Goal: Navigation & Orientation: Understand site structure

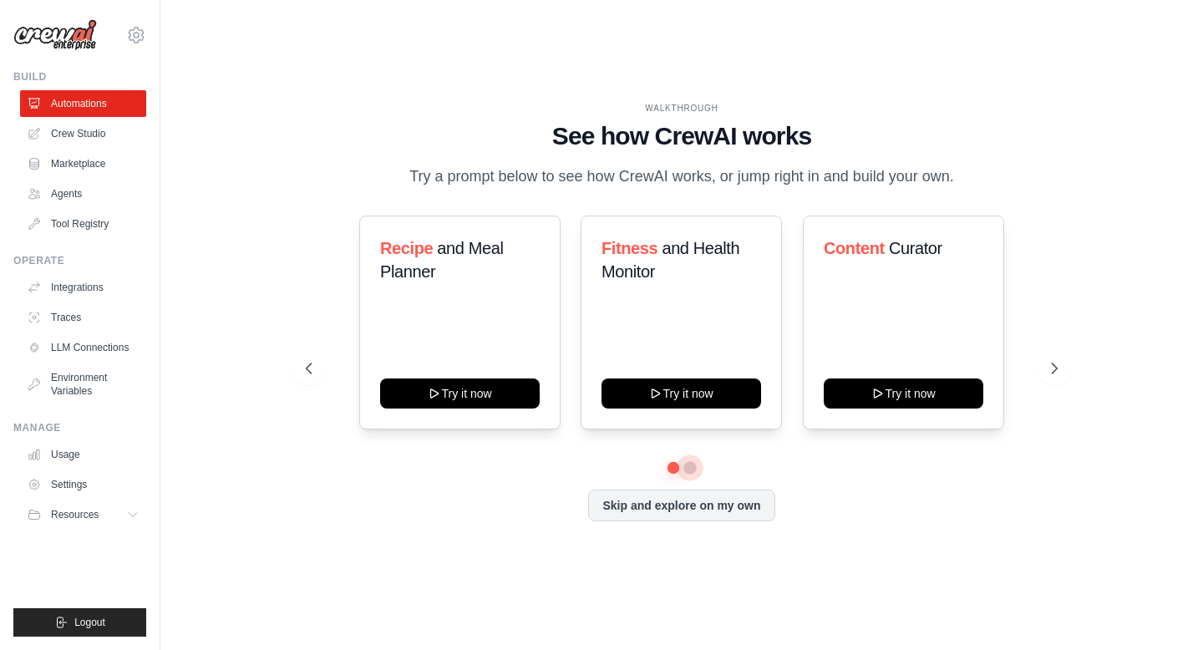
click at [693, 464] on button at bounding box center [689, 467] width 13 height 13
click at [693, 464] on button at bounding box center [690, 468] width 12 height 12
click at [79, 195] on link "Agents" at bounding box center [85, 193] width 126 height 27
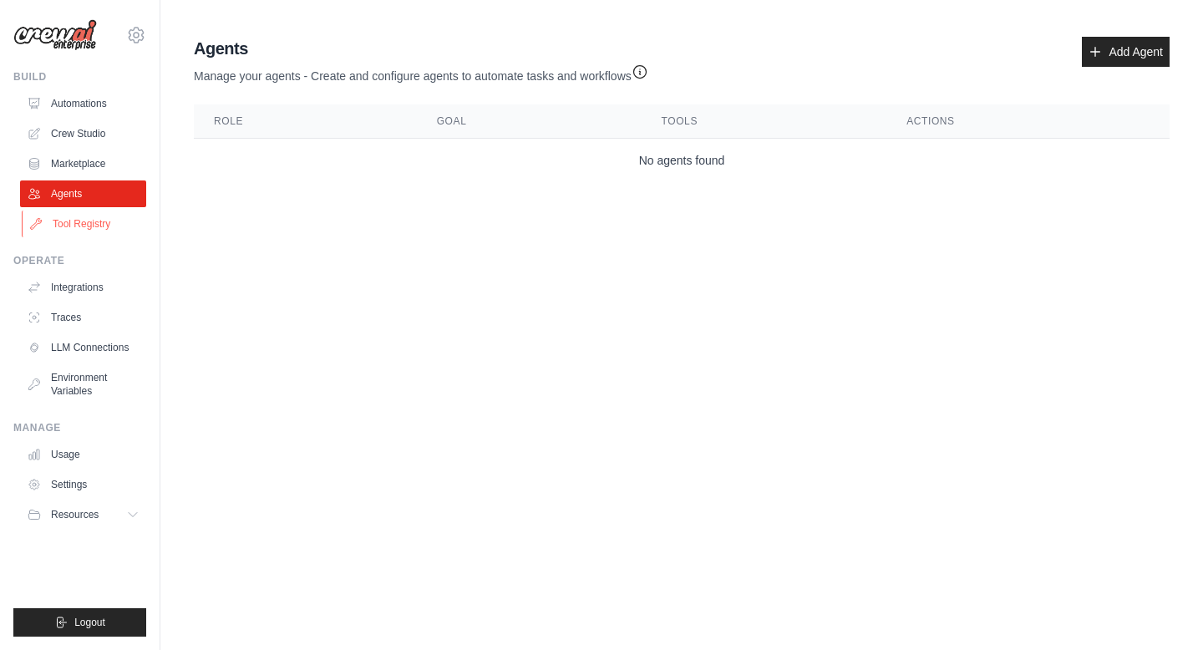
click at [87, 224] on link "Tool Registry" at bounding box center [85, 224] width 126 height 27
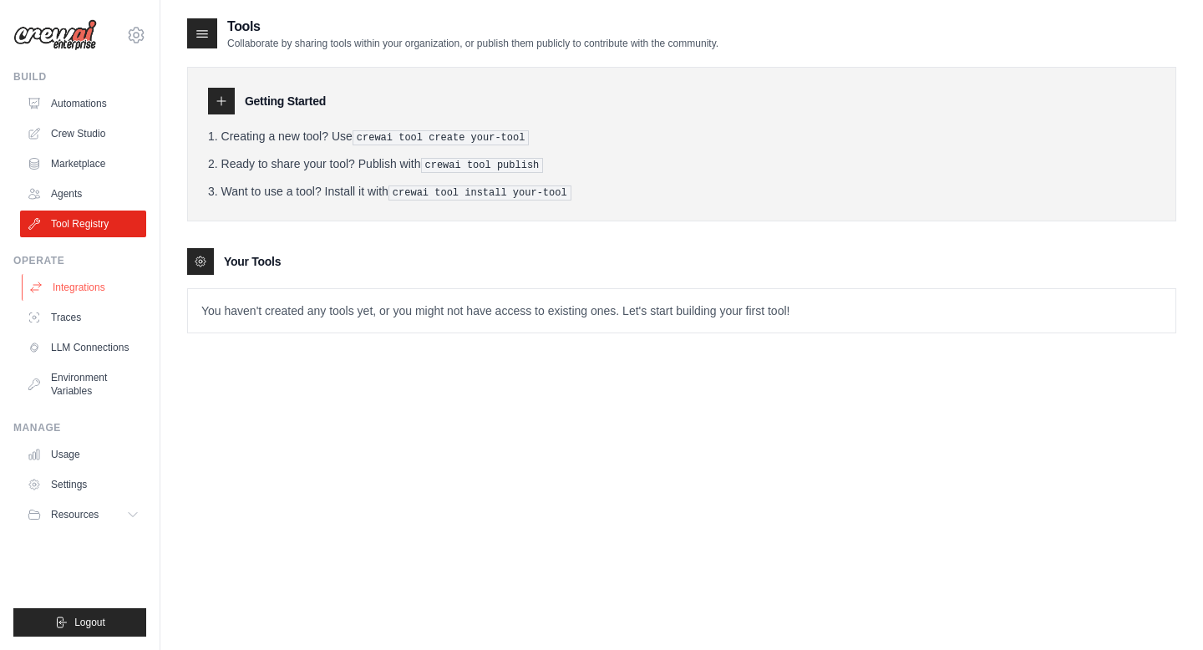
click at [89, 292] on link "Integrations" at bounding box center [85, 287] width 126 height 27
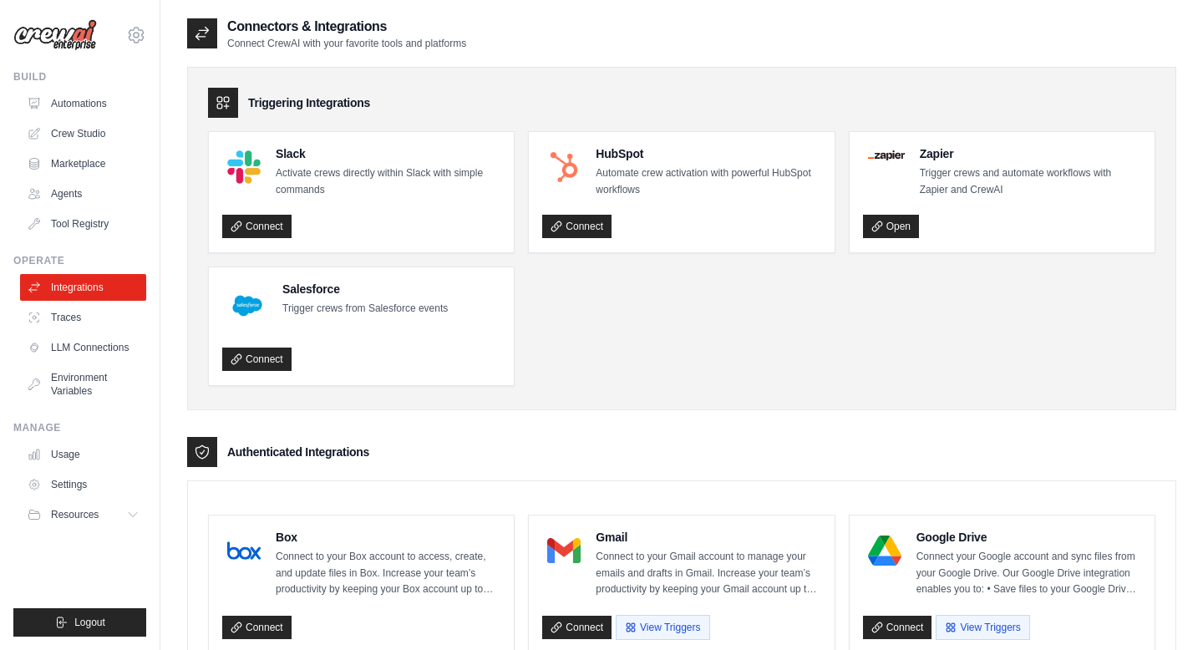
click at [547, 334] on ul "Slack Activate crews directly within Slack with simple commands Connect HubSpot…" at bounding box center [681, 258] width 947 height 255
click at [75, 99] on link "Automations" at bounding box center [85, 103] width 126 height 27
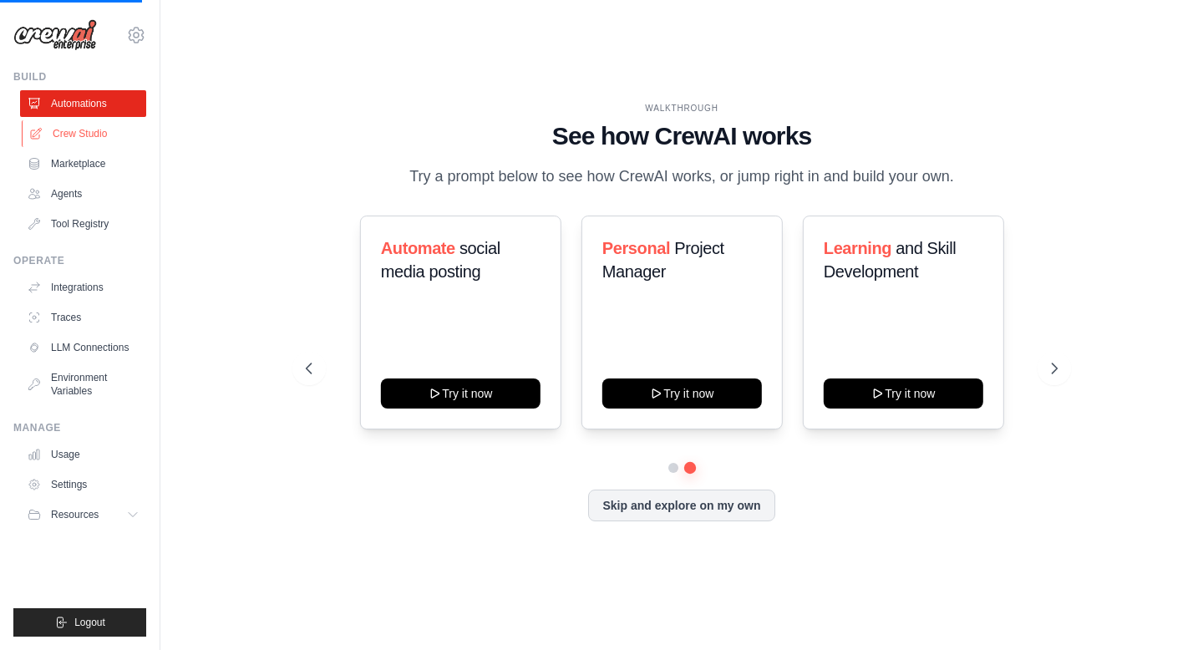
click at [98, 129] on link "Crew Studio" at bounding box center [85, 133] width 126 height 27
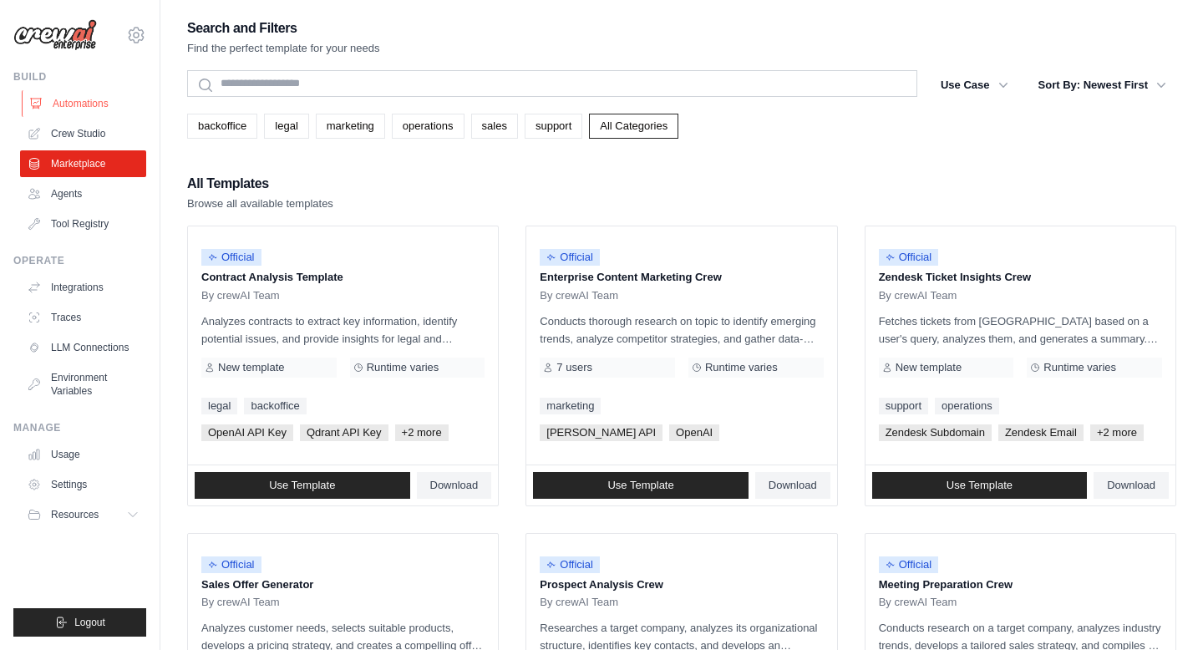
click at [89, 104] on link "Automations" at bounding box center [85, 103] width 126 height 27
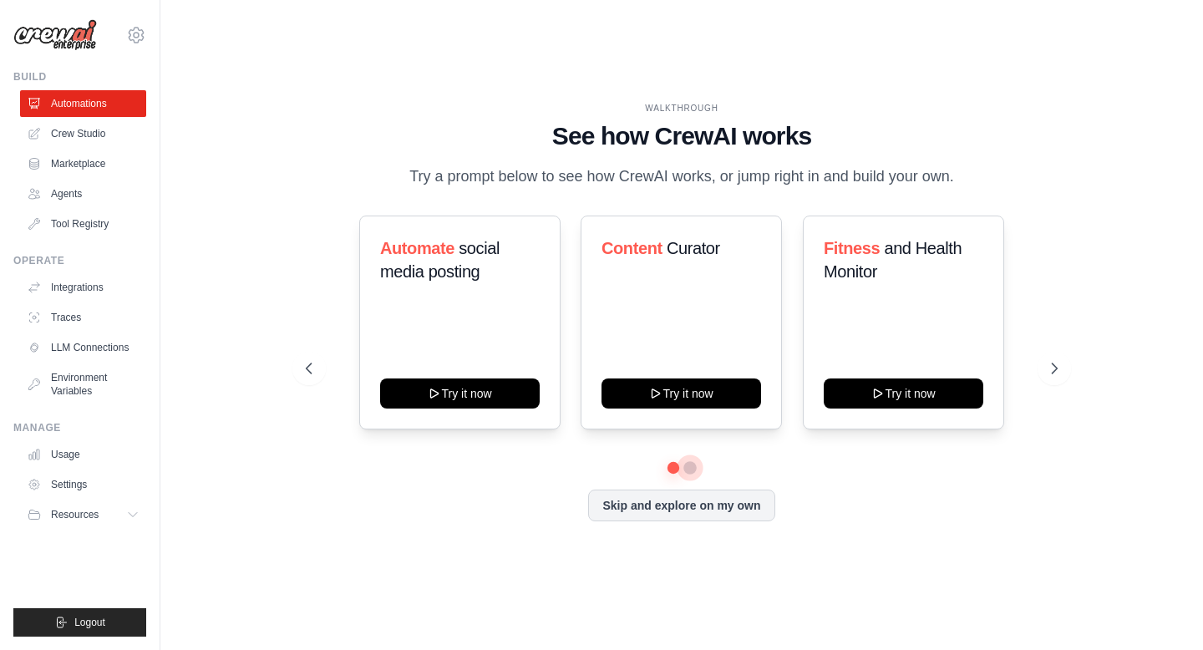
click at [693, 470] on button at bounding box center [689, 467] width 13 height 13
click at [94, 195] on link "Agents" at bounding box center [85, 193] width 126 height 27
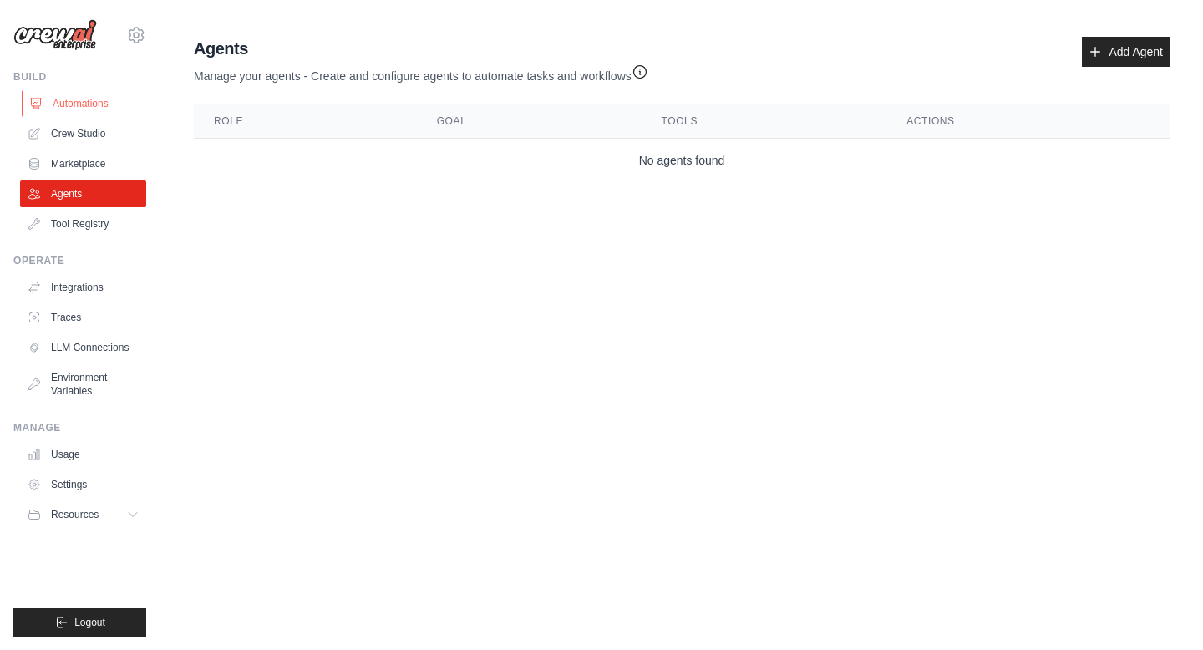
click at [89, 99] on link "Automations" at bounding box center [85, 103] width 126 height 27
